Goal: Navigation & Orientation: Find specific page/section

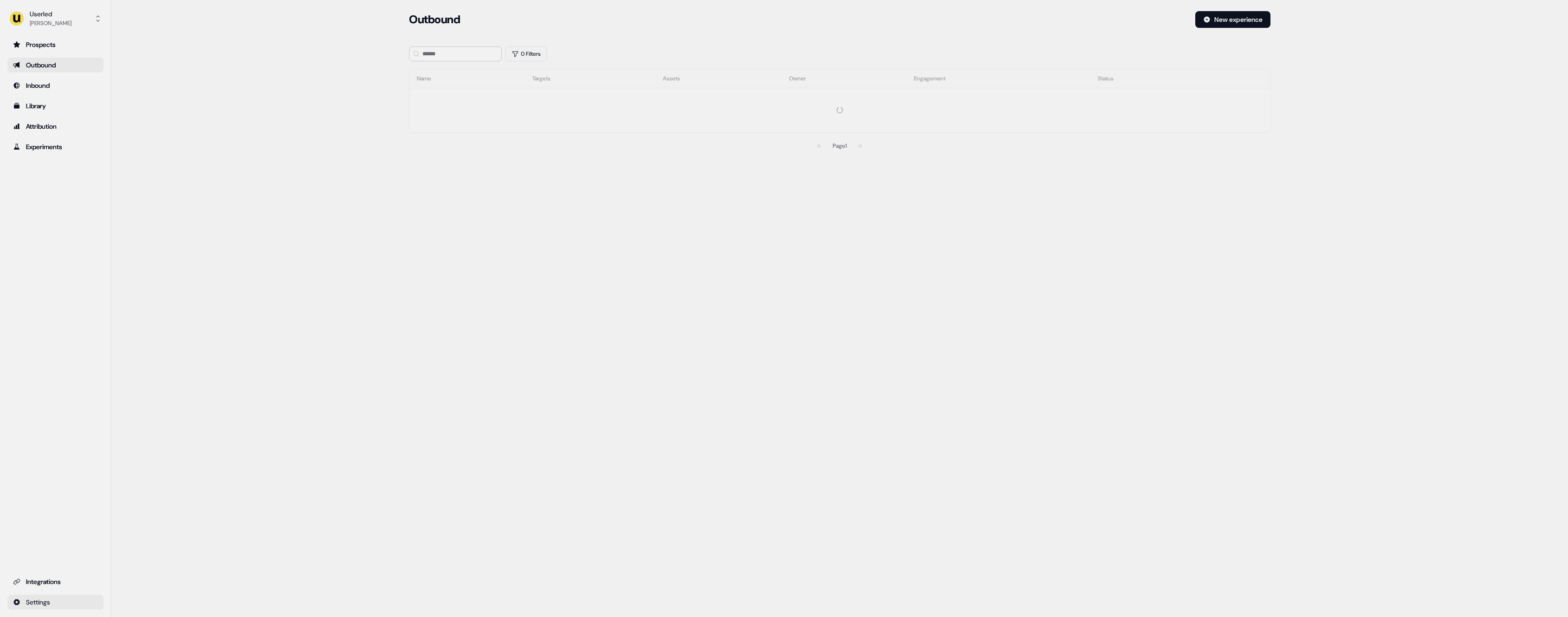
click at [80, 604] on html "For the best experience switch devices to a bigger screen. Go to Userled.io Use…" at bounding box center [784, 308] width 1568 height 617
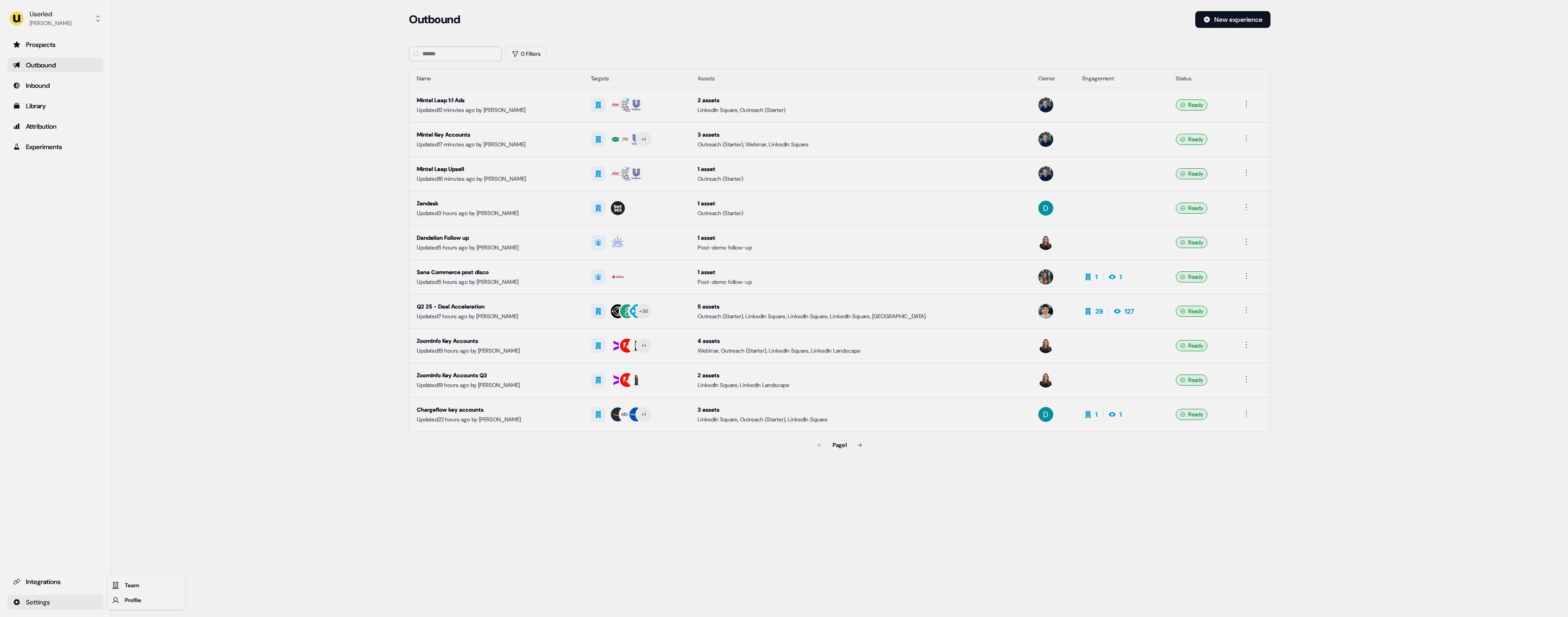
click at [149, 526] on html "For the best experience switch devices to a bigger screen. Go to Userled.io Use…" at bounding box center [784, 308] width 1568 height 617
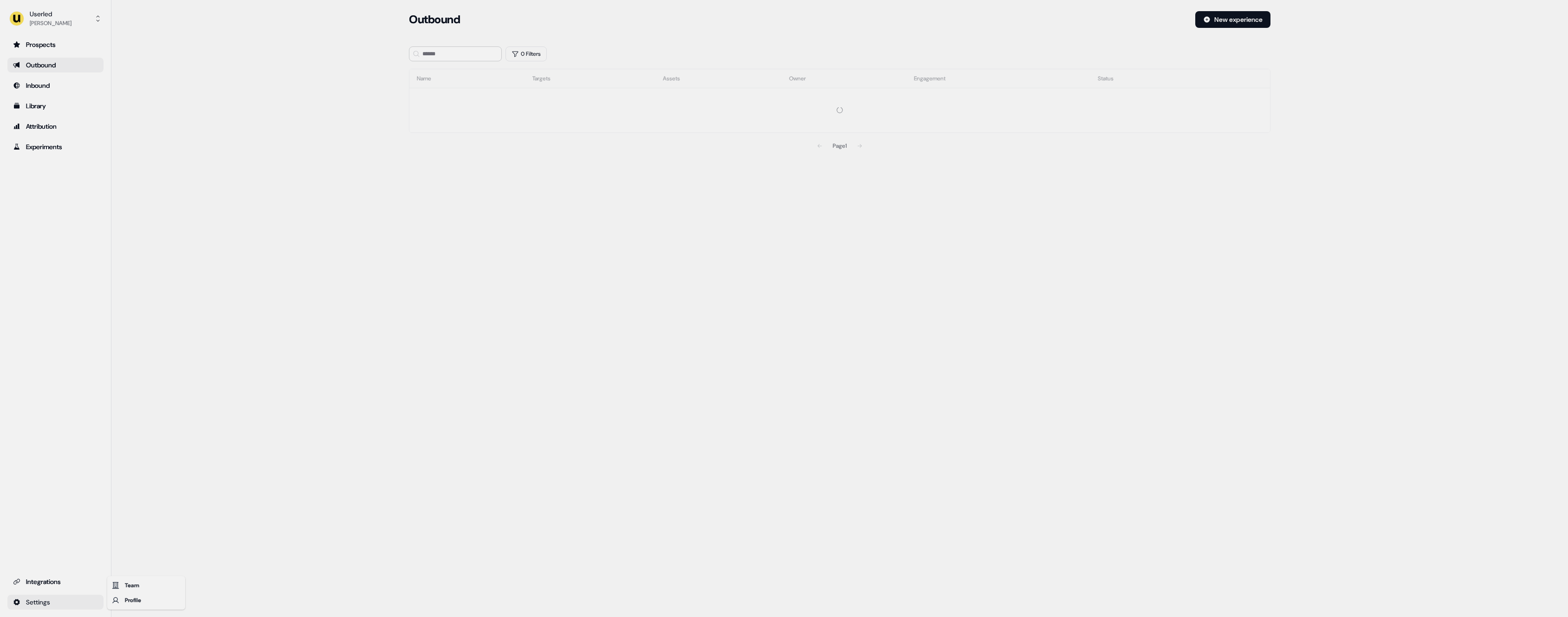
click at [57, 607] on html "For the best experience switch devices to a bigger screen. Go to [DOMAIN_NAME] …" at bounding box center [784, 308] width 1568 height 617
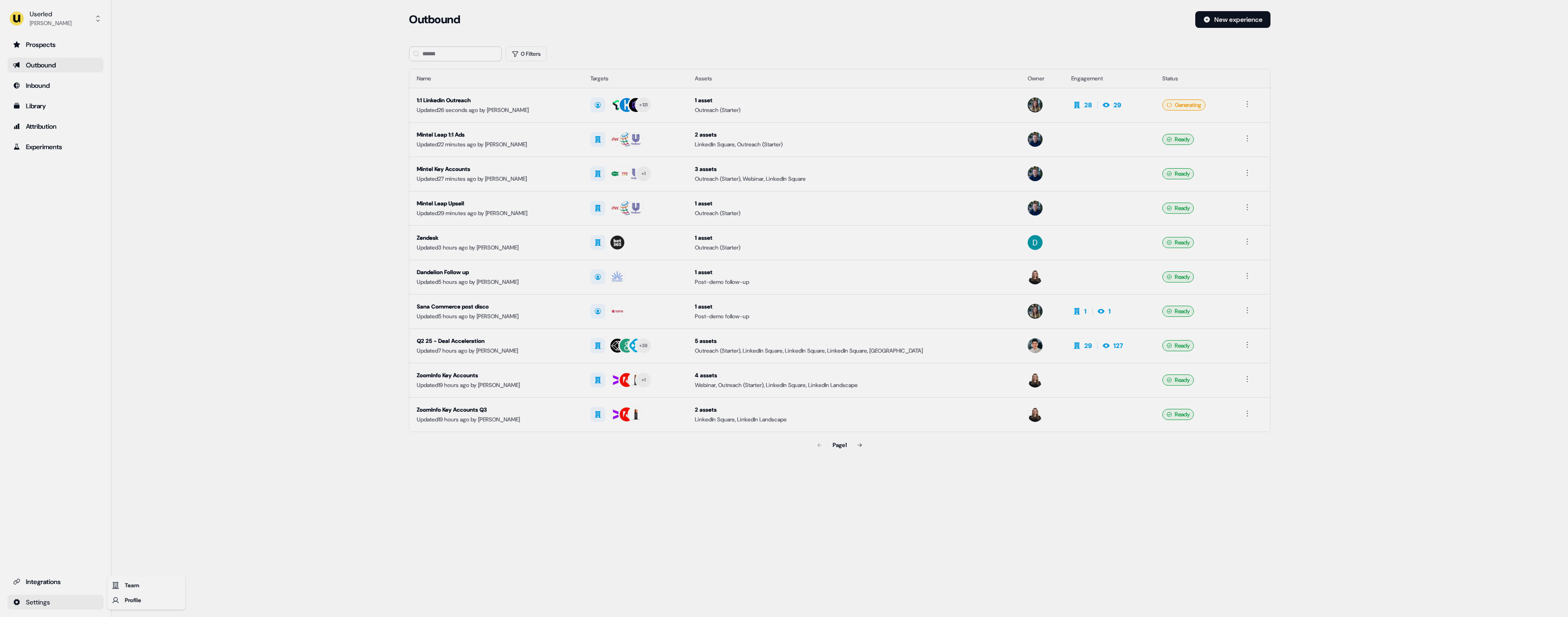
drag, startPoint x: 169, startPoint y: 538, endPoint x: 146, endPoint y: 549, distance: 25.5
click at [168, 538] on html "For the best experience switch devices to a bigger screen. Go to [DOMAIN_NAME] …" at bounding box center [784, 308] width 1568 height 617
click at [69, 599] on html "For the best experience switch devices to a bigger screen. Go to [DOMAIN_NAME] …" at bounding box center [784, 308] width 1568 height 617
click at [128, 587] on div "Team" at bounding box center [146, 585] width 74 height 15
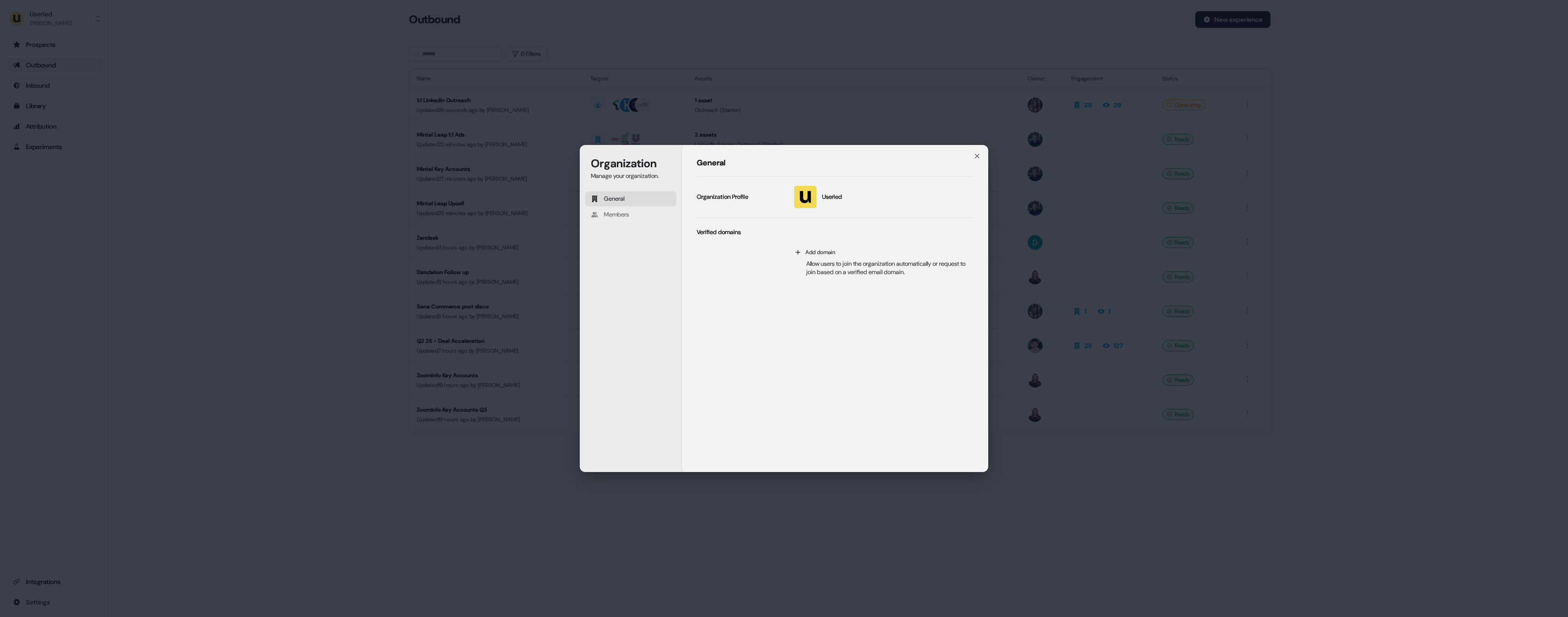
click at [129, 587] on div "Organization Manage your organization. General Members Organization General Use…" at bounding box center [784, 308] width 1568 height 617
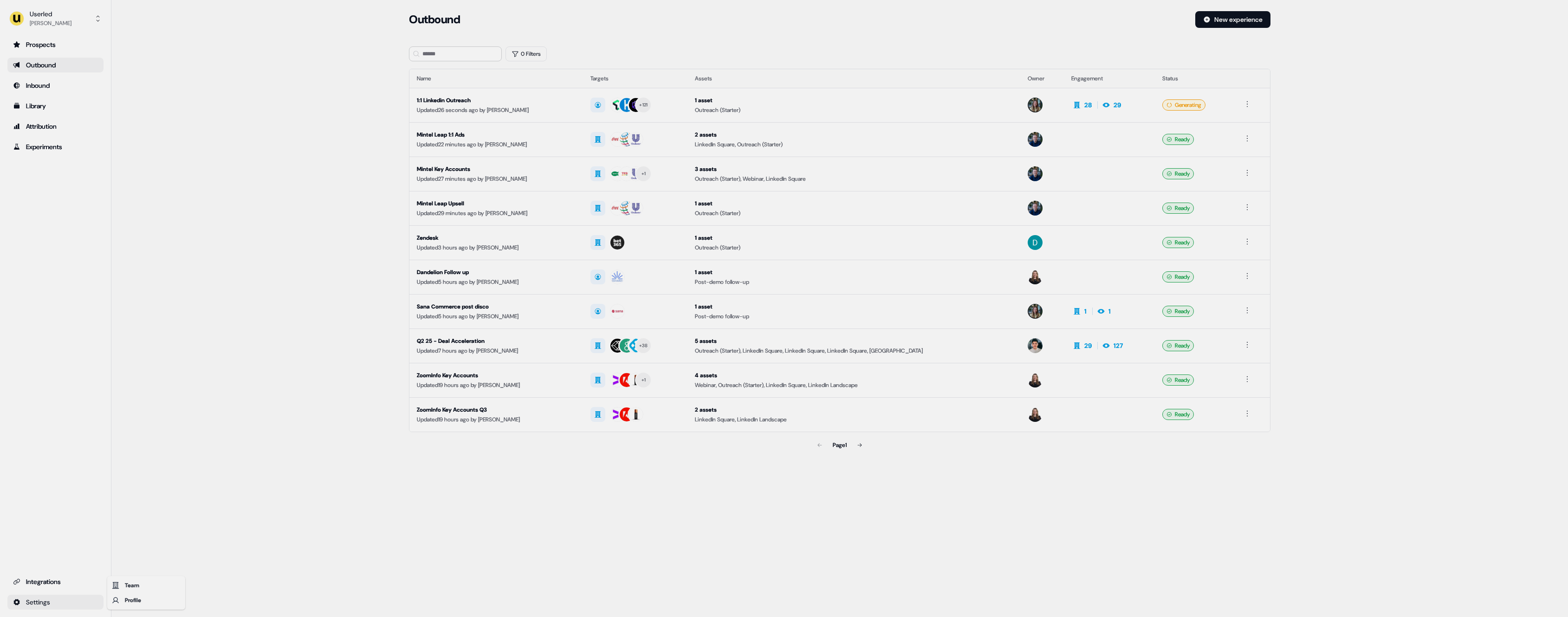
click at [75, 604] on html "For the best experience switch devices to a bigger screen. Go to [DOMAIN_NAME] …" at bounding box center [784, 308] width 1568 height 617
click at [142, 601] on div "Profile" at bounding box center [146, 600] width 74 height 15
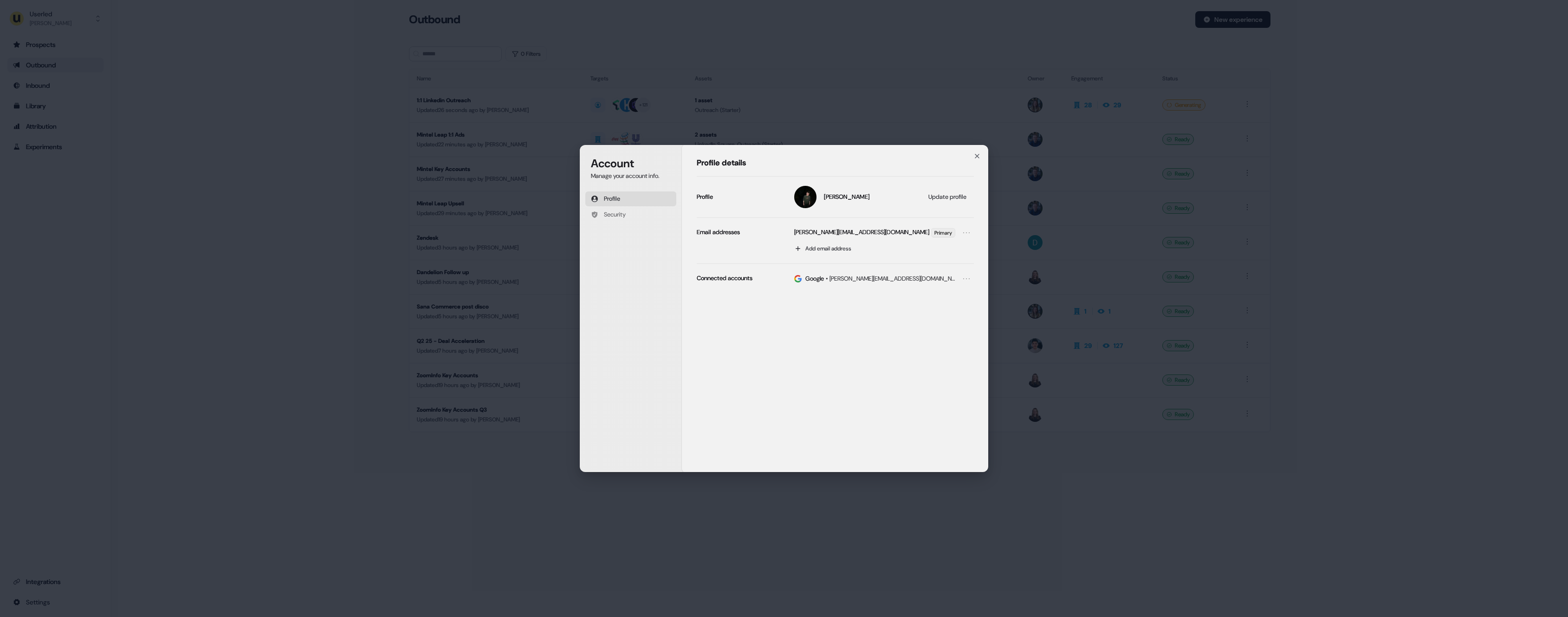
click at [128, 596] on div "Account Manage your account info. Profile Security Account Profile details [PER…" at bounding box center [784, 308] width 1568 height 617
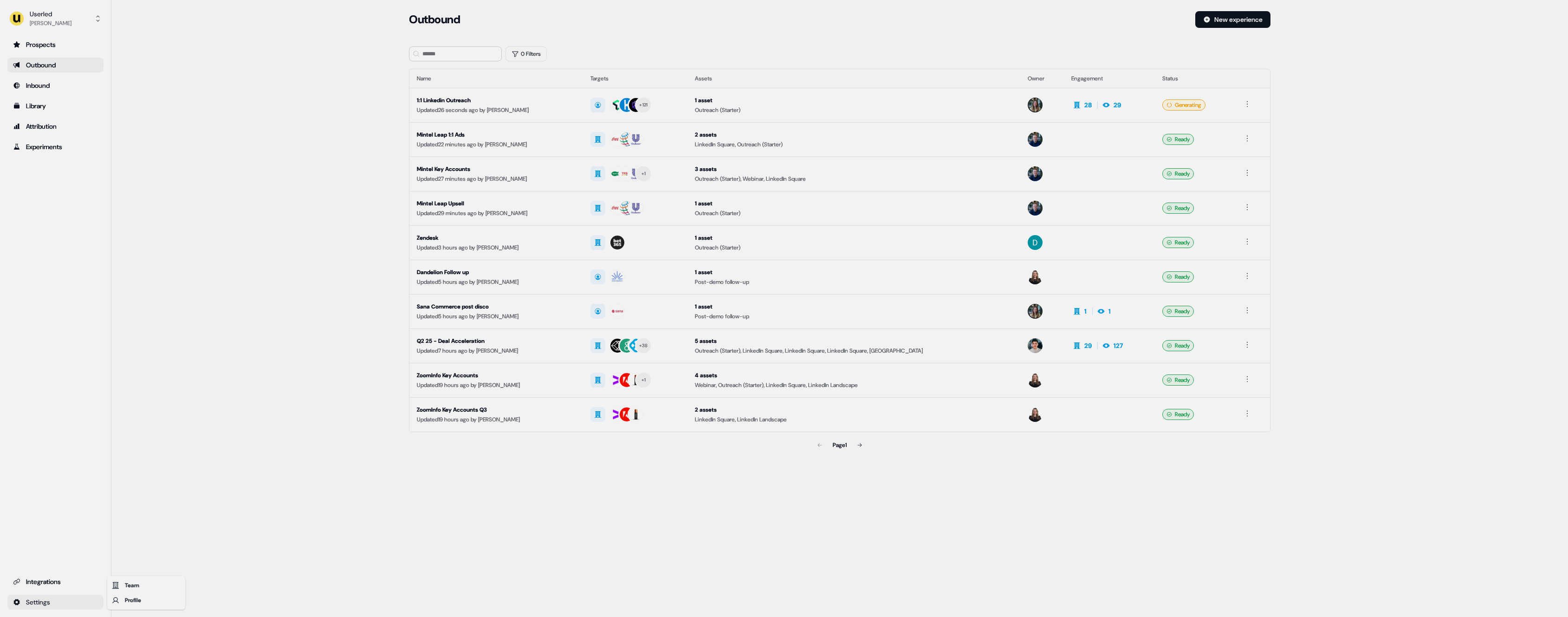
click at [74, 596] on html "For the best experience switch devices to a bigger screen. Go to [DOMAIN_NAME] …" at bounding box center [784, 308] width 1568 height 617
click at [236, 555] on html "For the best experience switch devices to a bigger screen. Go to [DOMAIN_NAME] …" at bounding box center [784, 308] width 1568 height 617
click at [237, 546] on div "Loading... Outbound New experience 0 Filters Name Targets Assets Owner Engageme…" at bounding box center [839, 308] width 1457 height 617
click at [65, 602] on html "For the best experience switch devices to a bigger screen. Go to [DOMAIN_NAME] …" at bounding box center [784, 308] width 1568 height 617
click at [152, 541] on html "For the best experience switch devices to a bigger screen. Go to [DOMAIN_NAME] …" at bounding box center [784, 308] width 1568 height 617
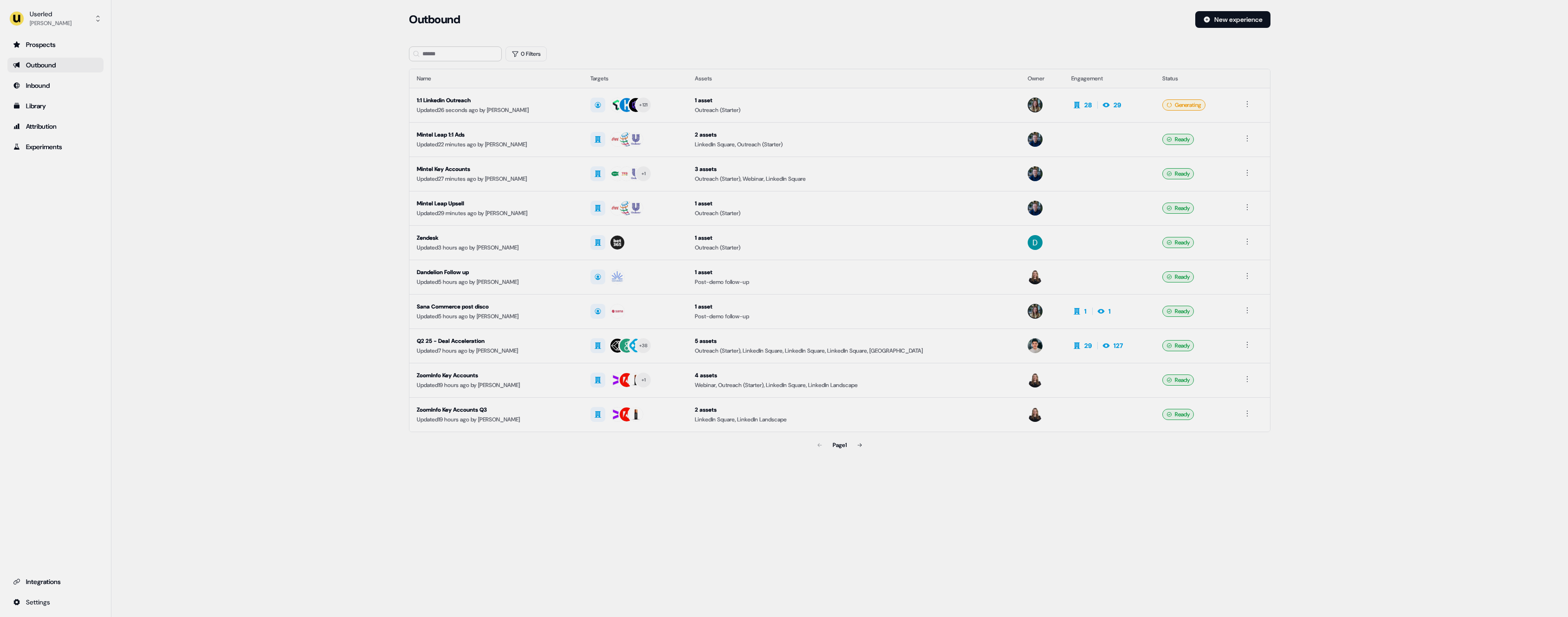
click at [190, 524] on div "Loading... Outbound New experience 0 Filters Name Targets Assets Owner Engageme…" at bounding box center [839, 308] width 1457 height 617
click at [73, 602] on html "For the best experience switch devices to a bigger screen. Go to [DOMAIN_NAME] …" at bounding box center [784, 308] width 1568 height 617
drag, startPoint x: 183, startPoint y: 548, endPoint x: 79, endPoint y: 590, distance: 112.2
click at [181, 549] on html "For the best experience switch devices to a bigger screen. Go to [DOMAIN_NAME] …" at bounding box center [784, 308] width 1568 height 617
click at [58, 607] on html "For the best experience switch devices to a bigger screen. Go to [DOMAIN_NAME] …" at bounding box center [784, 308] width 1568 height 617
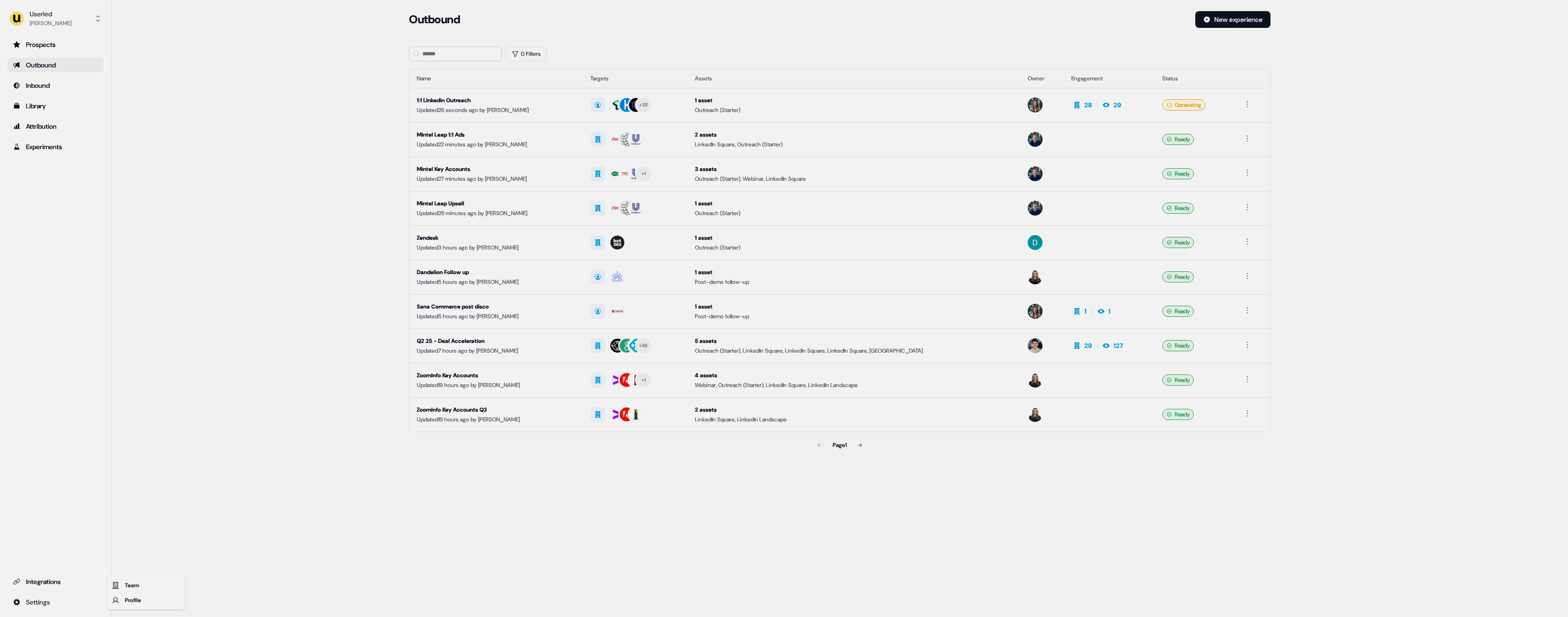
click at [246, 531] on html "For the best experience switch devices to a bigger screen. Go to [DOMAIN_NAME] …" at bounding box center [784, 308] width 1568 height 617
click at [246, 531] on div "Loading... Outbound New experience 0 Filters Name Targets Assets Owner Engageme…" at bounding box center [839, 308] width 1457 height 617
click at [91, 576] on link "Integrations" at bounding box center [55, 582] width 96 height 15
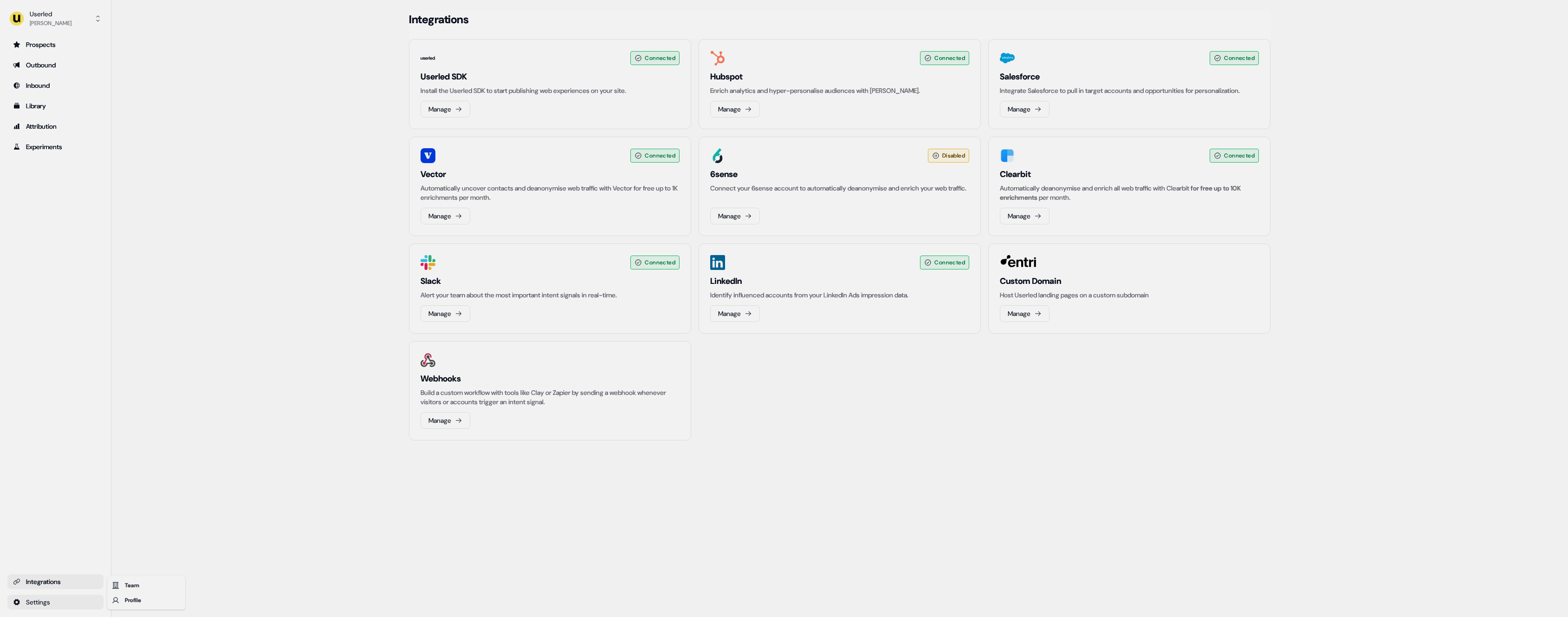
click at [89, 598] on html "For the best experience switch devices to a bigger screen. Go to [DOMAIN_NAME] …" at bounding box center [784, 308] width 1568 height 617
click at [176, 562] on html "For the best experience switch devices to a bigger screen. Go to [DOMAIN_NAME] …" at bounding box center [784, 308] width 1568 height 617
click at [162, 571] on div "Loading... Integrations Connected Userled SDK Install the Userled SDK to start …" at bounding box center [839, 308] width 1457 height 617
click at [92, 599] on html "For the best experience switch devices to a bigger screen. Go to [DOMAIN_NAME] …" at bounding box center [784, 308] width 1568 height 617
click at [128, 604] on div "Profile" at bounding box center [146, 600] width 74 height 15
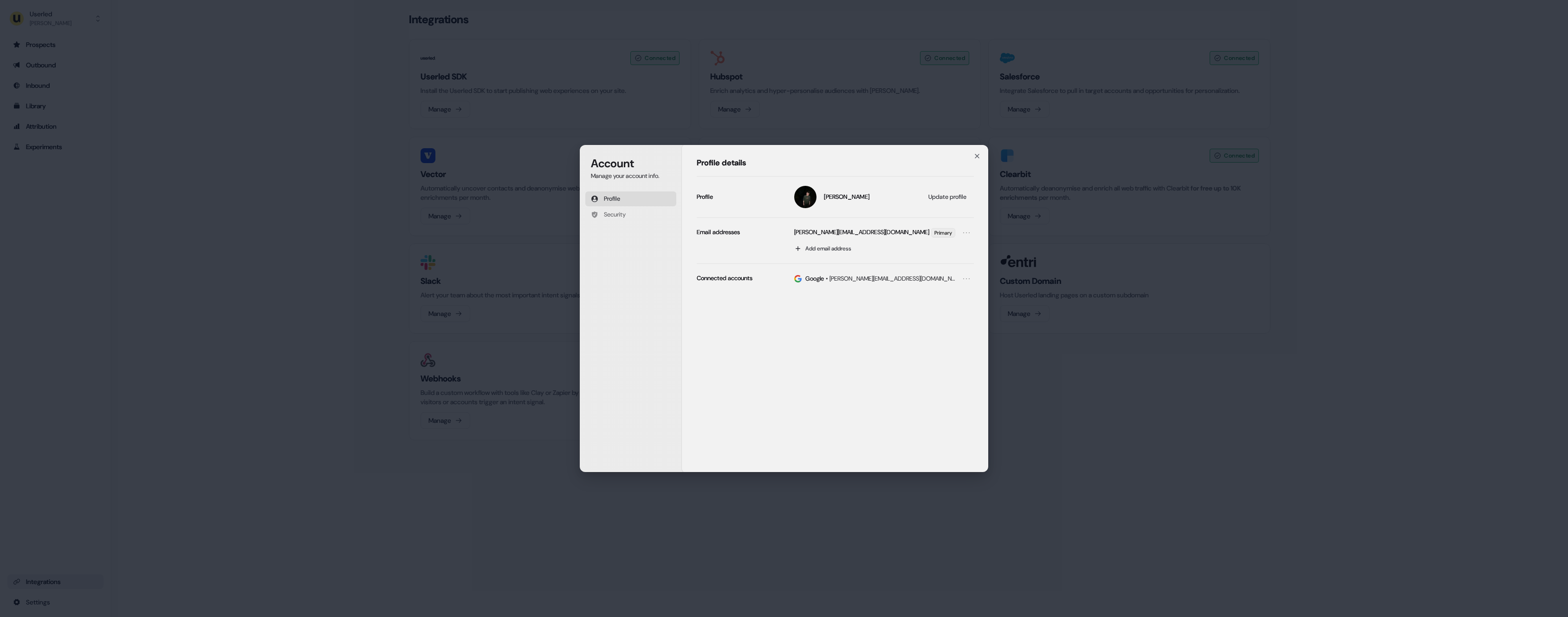
drag, startPoint x: 117, startPoint y: 601, endPoint x: 111, endPoint y: 601, distance: 6.0
click at [117, 601] on div "Account Manage your account info. Profile Security Account Profile details [PER…" at bounding box center [784, 308] width 1568 height 617
